Goal: Find specific page/section: Find specific page/section

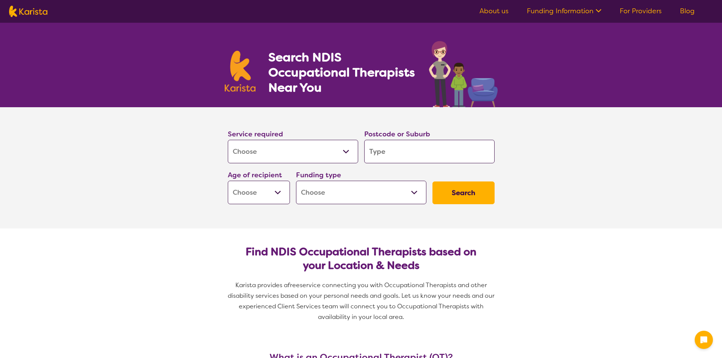
select select "[MEDICAL_DATA]"
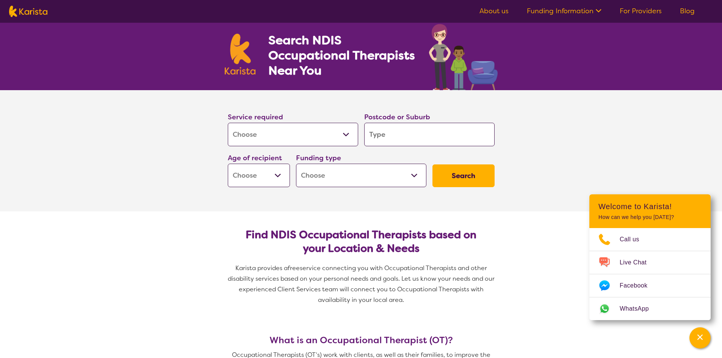
scroll to position [38, 0]
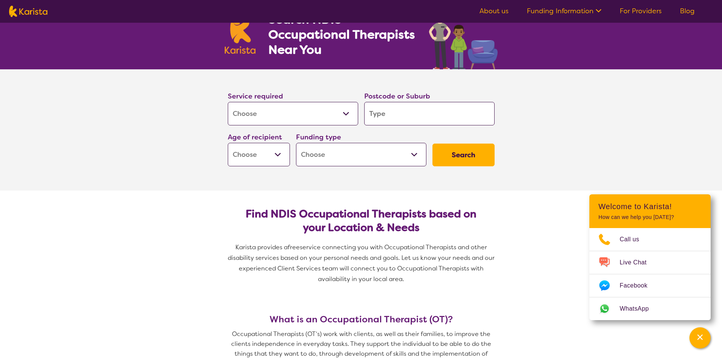
click at [392, 114] on input "search" at bounding box center [429, 113] width 130 height 23
drag, startPoint x: 374, startPoint y: 113, endPoint x: 381, endPoint y: 111, distance: 8.0
click at [381, 111] on input "search" at bounding box center [429, 113] width 130 height 23
click at [371, 113] on input "search" at bounding box center [429, 113] width 130 height 23
paste input "yarrabilba qld 4207 [GEOGRAPHIC_DATA]"
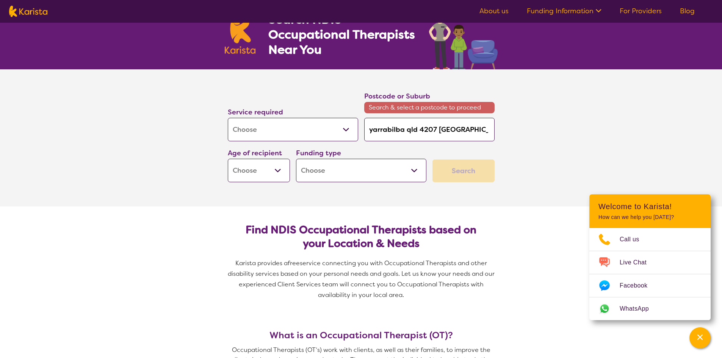
type input "yarrabilba qld 4207 [GEOGRAPHIC_DATA]"
click at [373, 130] on input "yarrabilba qld 4207 [GEOGRAPHIC_DATA]" at bounding box center [429, 129] width 130 height 23
type input "yrrabilba qld 4207 [GEOGRAPHIC_DATA]"
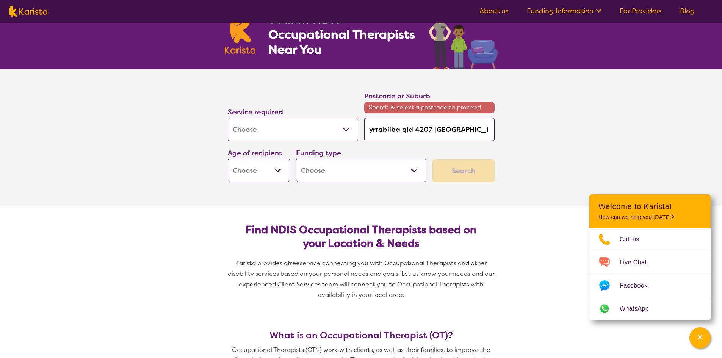
drag, startPoint x: 413, startPoint y: 130, endPoint x: 369, endPoint y: 129, distance: 44.0
click at [369, 129] on input "yrrabilba qld 4207 [GEOGRAPHIC_DATA]" at bounding box center [429, 129] width 130 height 23
type input "4207 [GEOGRAPHIC_DATA]"
drag, startPoint x: 421, startPoint y: 130, endPoint x: 389, endPoint y: 132, distance: 32.7
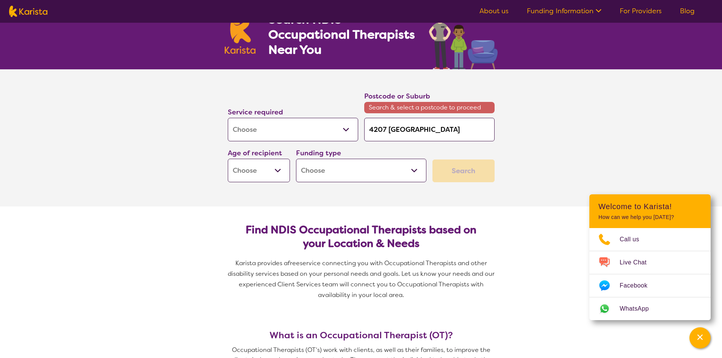
click at [389, 132] on input "4207 [GEOGRAPHIC_DATA]" at bounding box center [429, 129] width 130 height 23
type input "4207"
click at [279, 171] on select "Early Childhood - 0 to 9 Child - 10 to 11 Adolescent - 12 to 17 Adult - 18 to 6…" at bounding box center [259, 170] width 62 height 23
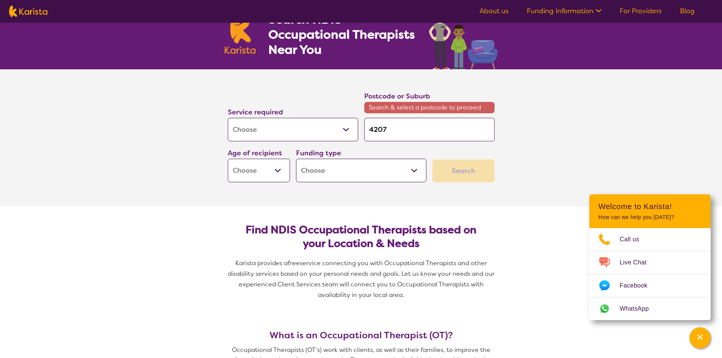
select select "AD"
click at [228, 159] on select "Early Childhood - 0 to 9 Child - 10 to 11 Adolescent - 12 to 17 Adult - 18 to 6…" at bounding box center [259, 170] width 62 height 23
select select "AD"
click at [413, 170] on select "Home Care Package (HCP) National Disability Insurance Scheme (NDIS) I don't know" at bounding box center [361, 170] width 130 height 23
select select "NDIS"
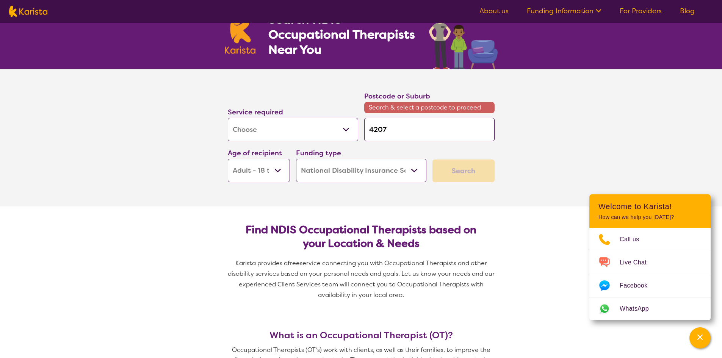
click at [296, 159] on select "Home Care Package (HCP) National Disability Insurance Scheme (NDIS) I don't know" at bounding box center [361, 170] width 130 height 23
select select "NDIS"
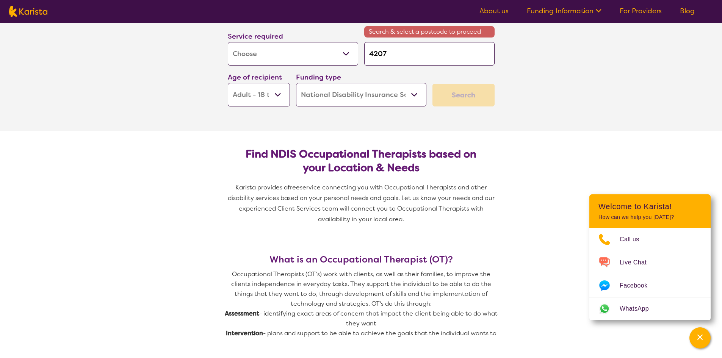
scroll to position [76, 0]
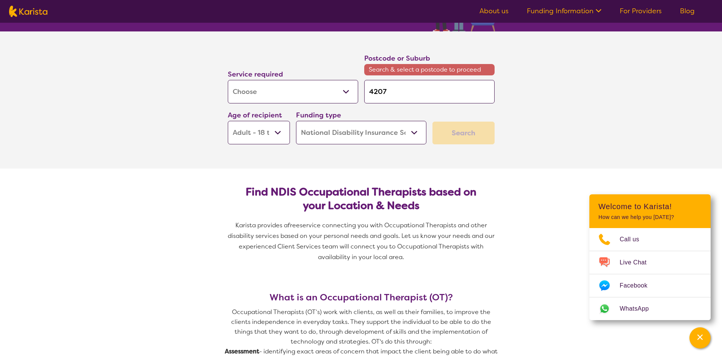
click at [464, 136] on div "Search" at bounding box center [463, 133] width 62 height 23
click at [632, 239] on span "Call us" at bounding box center [634, 239] width 29 height 11
click at [545, 155] on section "Service required Allied Health Assistant Assessment ([MEDICAL_DATA] or [MEDICAL…" at bounding box center [361, 99] width 722 height 137
drag, startPoint x: 668, startPoint y: 205, endPoint x: 645, endPoint y: 205, distance: 23.1
click at [645, 205] on h2 "Welcome to Karista!" at bounding box center [649, 206] width 103 height 9
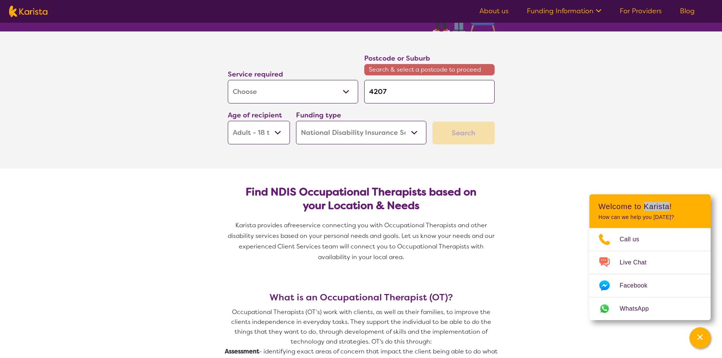
copy h2 "Karista"
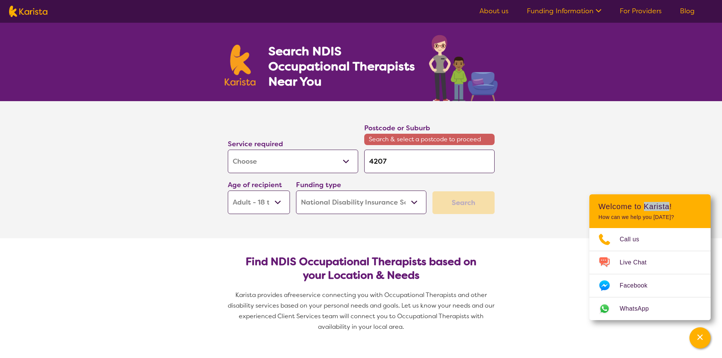
scroll to position [0, 0]
